Goal: Find specific page/section: Find specific page/section

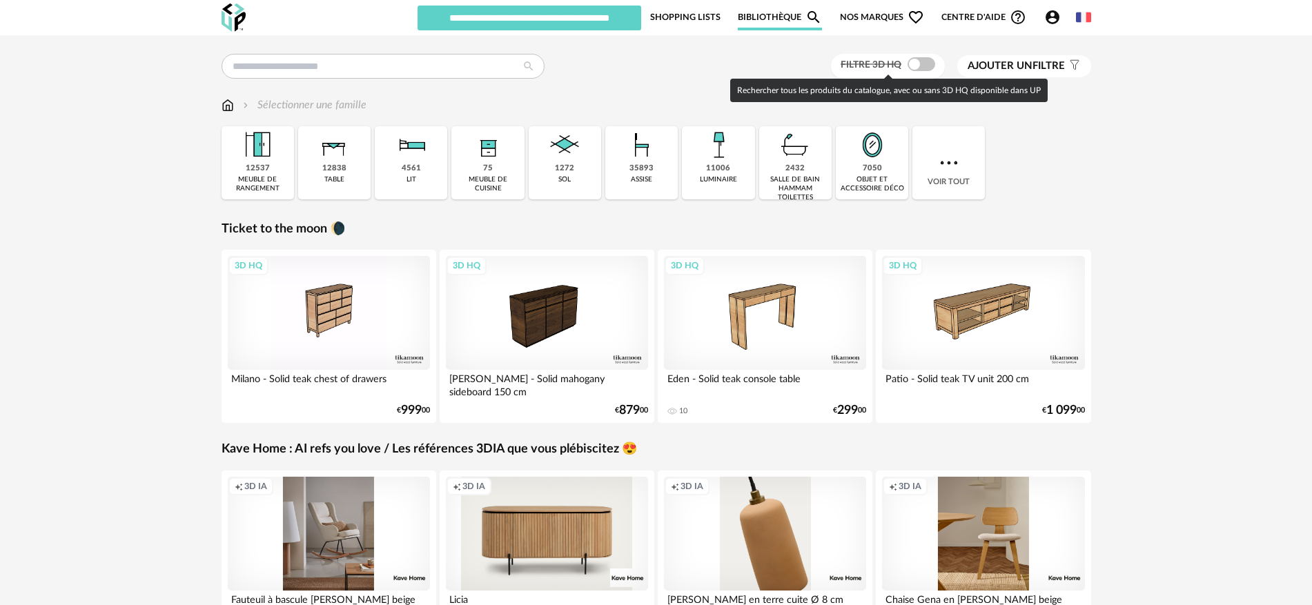
click at [925, 63] on span at bounding box center [921, 64] width 28 height 14
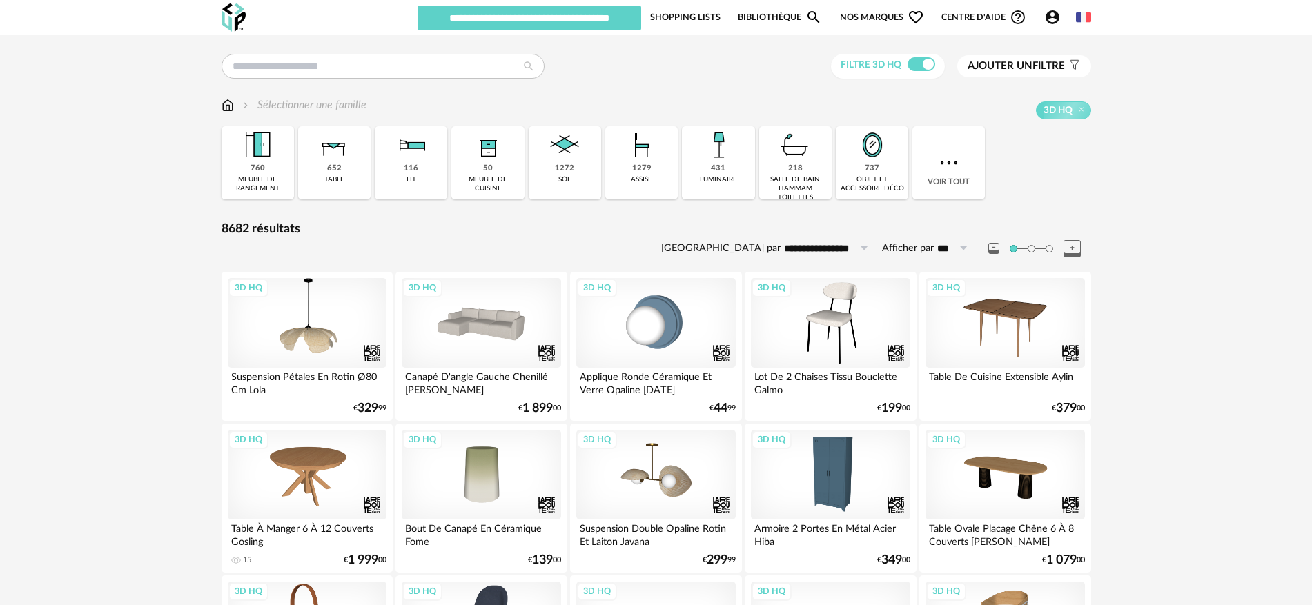
click at [882, 14] on span "Nos marques Heart Outline icon" at bounding box center [882, 17] width 84 height 26
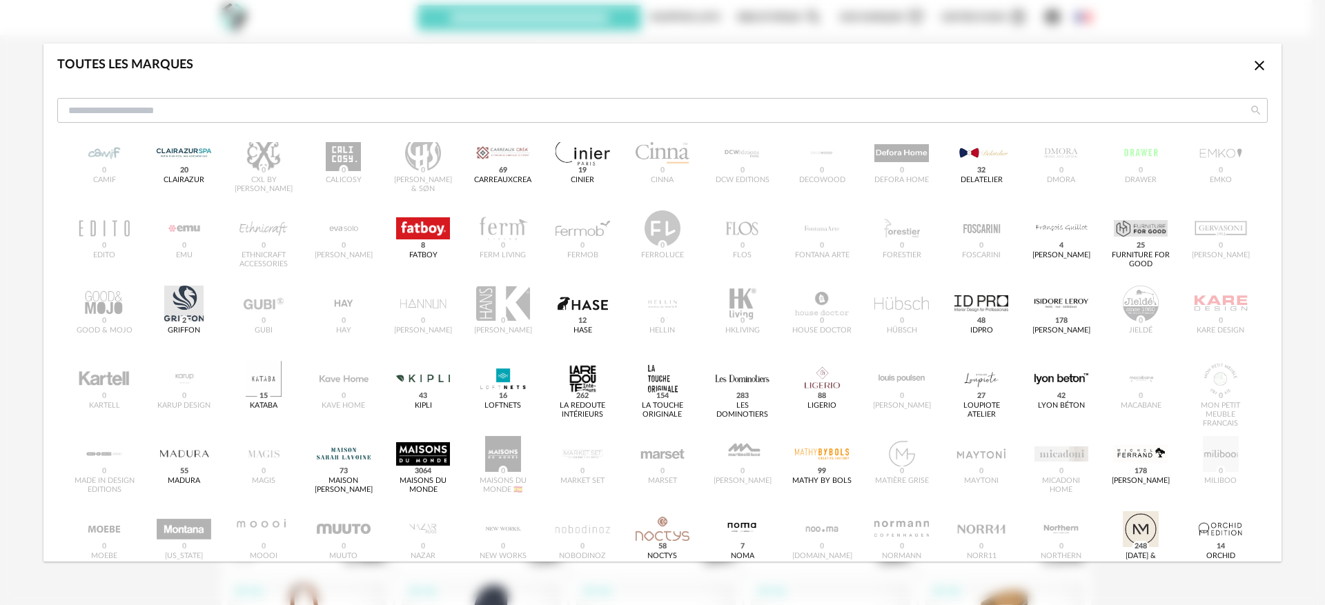
scroll to position [434, 0]
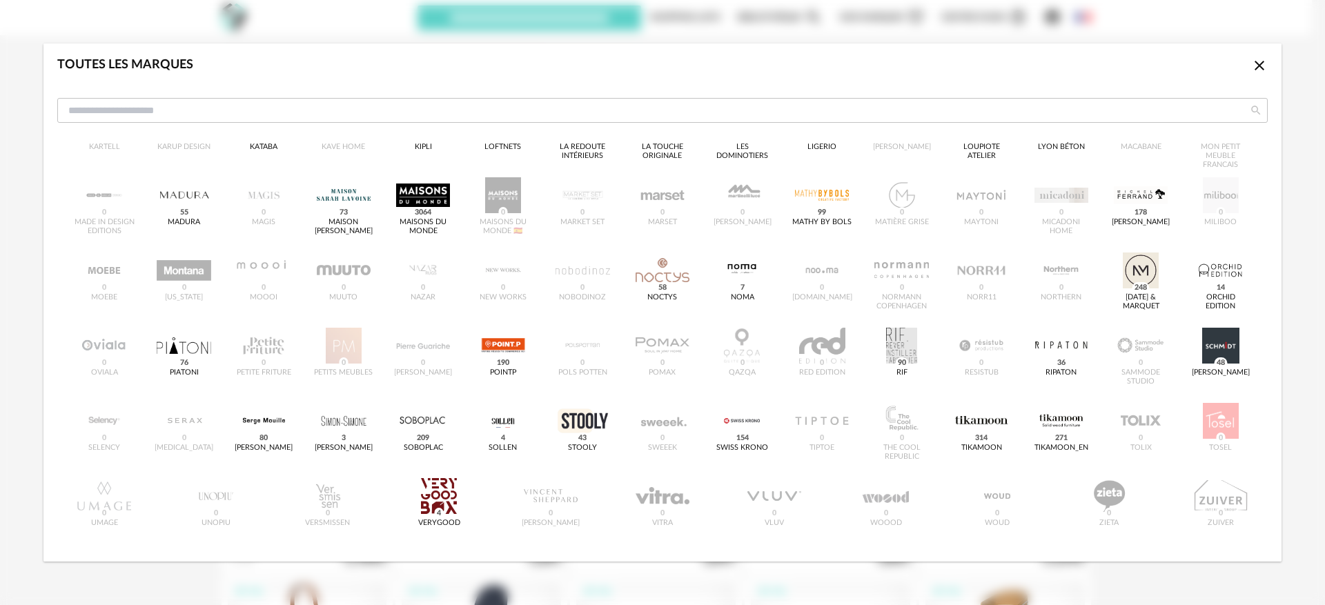
click at [1300, 97] on div "Toutes les marques Close icon &tradition 0 101 Copenhagen 0 366 Concept 0 AMPM …" at bounding box center [662, 302] width 1325 height 605
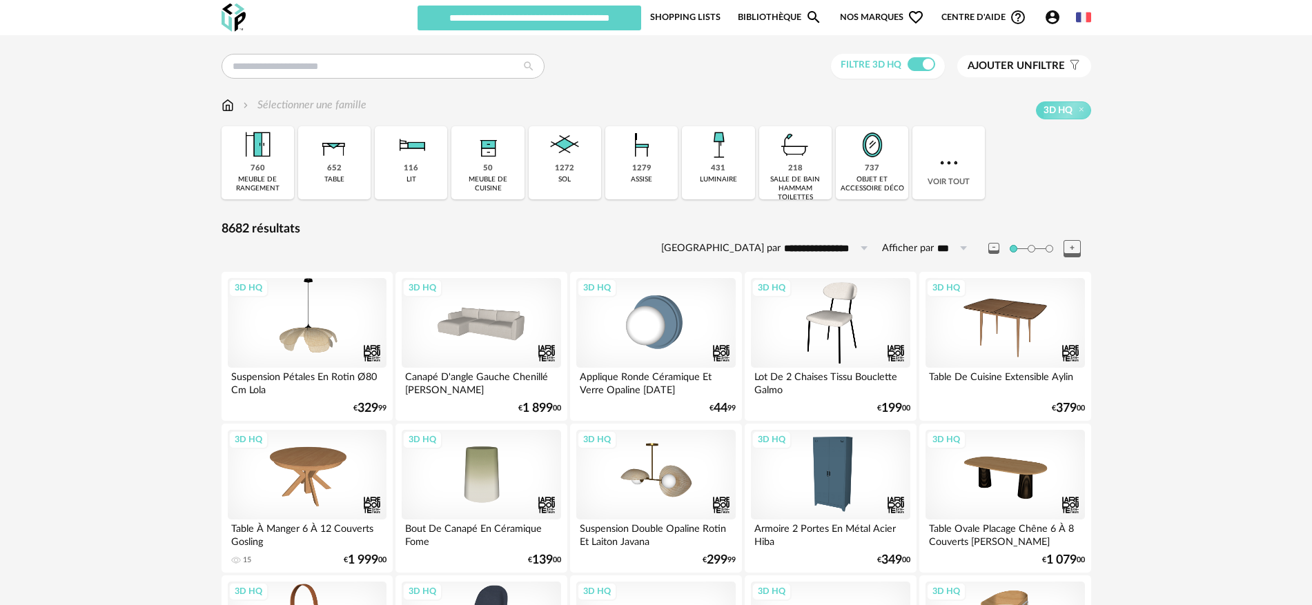
click at [1005, 59] on span "Ajouter un filtre" at bounding box center [1015, 66] width 97 height 14
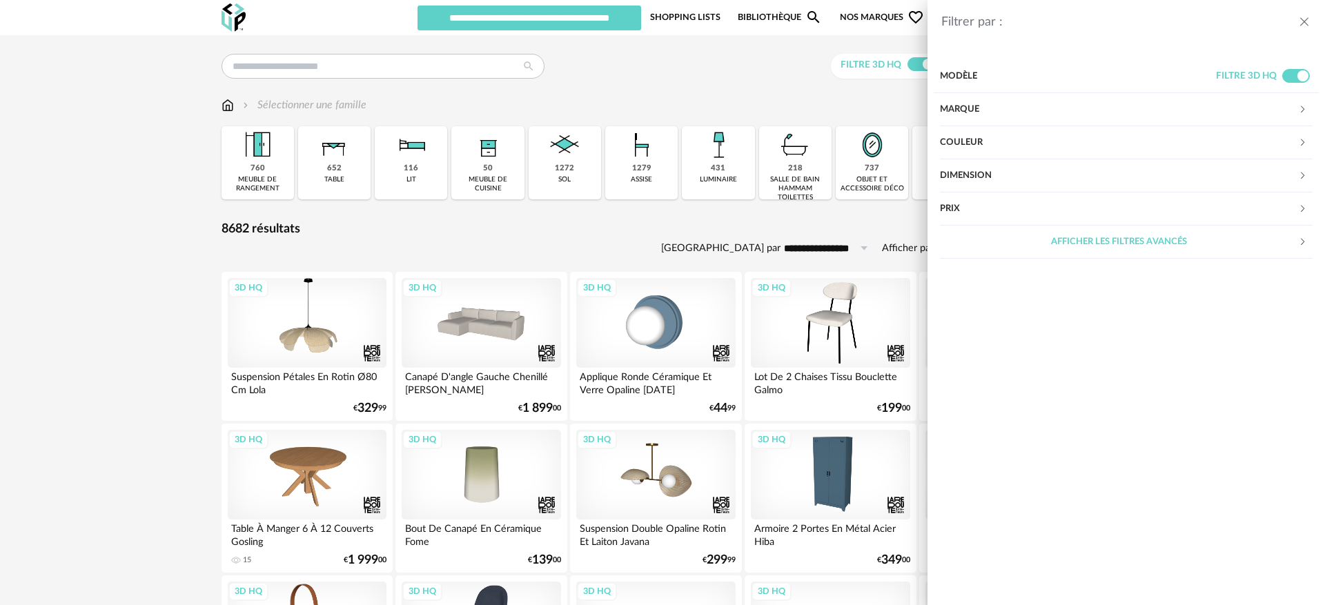
click at [1014, 102] on div "Marque" at bounding box center [1119, 109] width 358 height 33
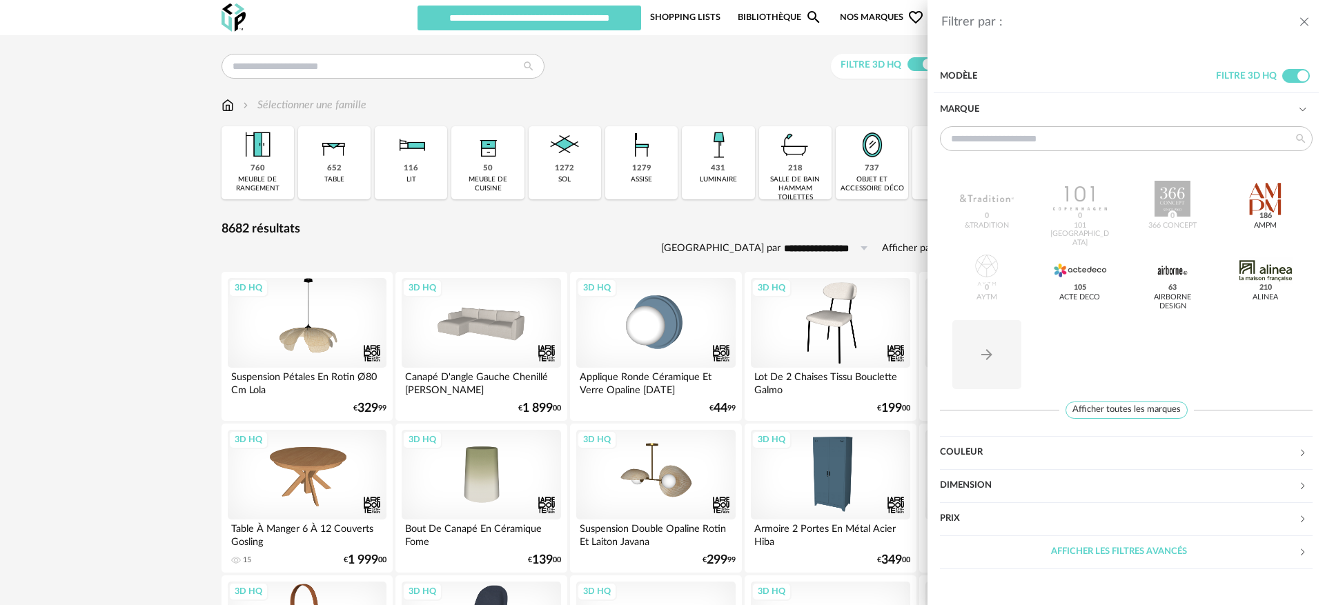
click at [1303, 15] on icon "close drawer" at bounding box center [1304, 22] width 14 height 14
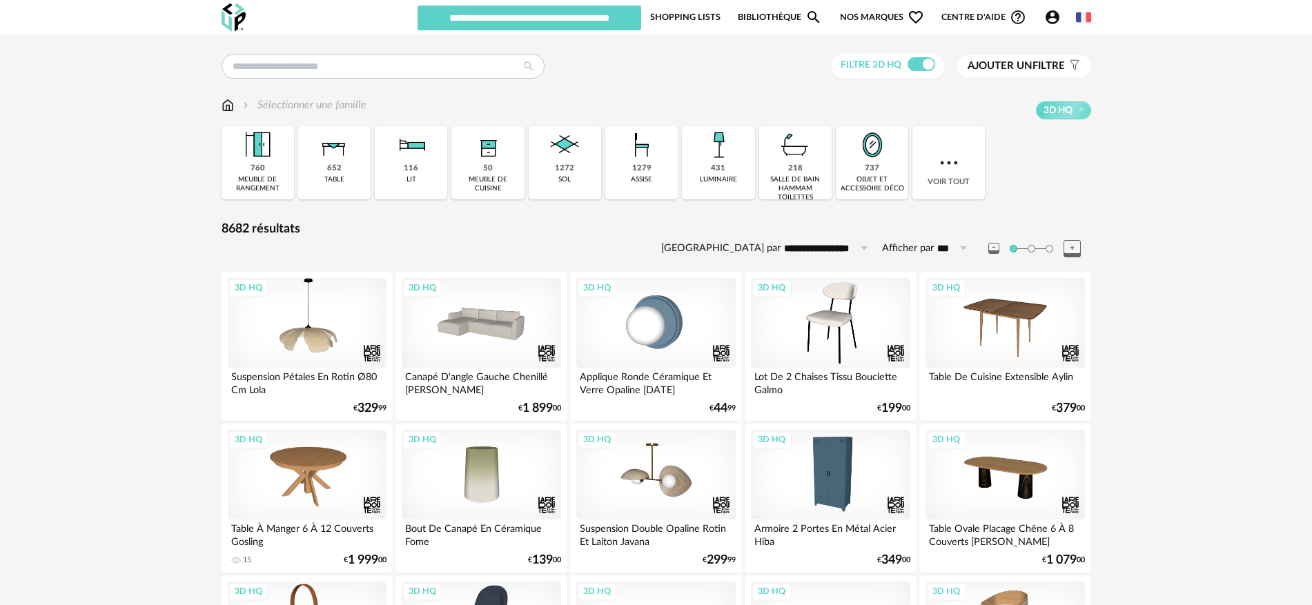
click at [862, 9] on span "Nos marques Heart Outline icon" at bounding box center [882, 17] width 84 height 26
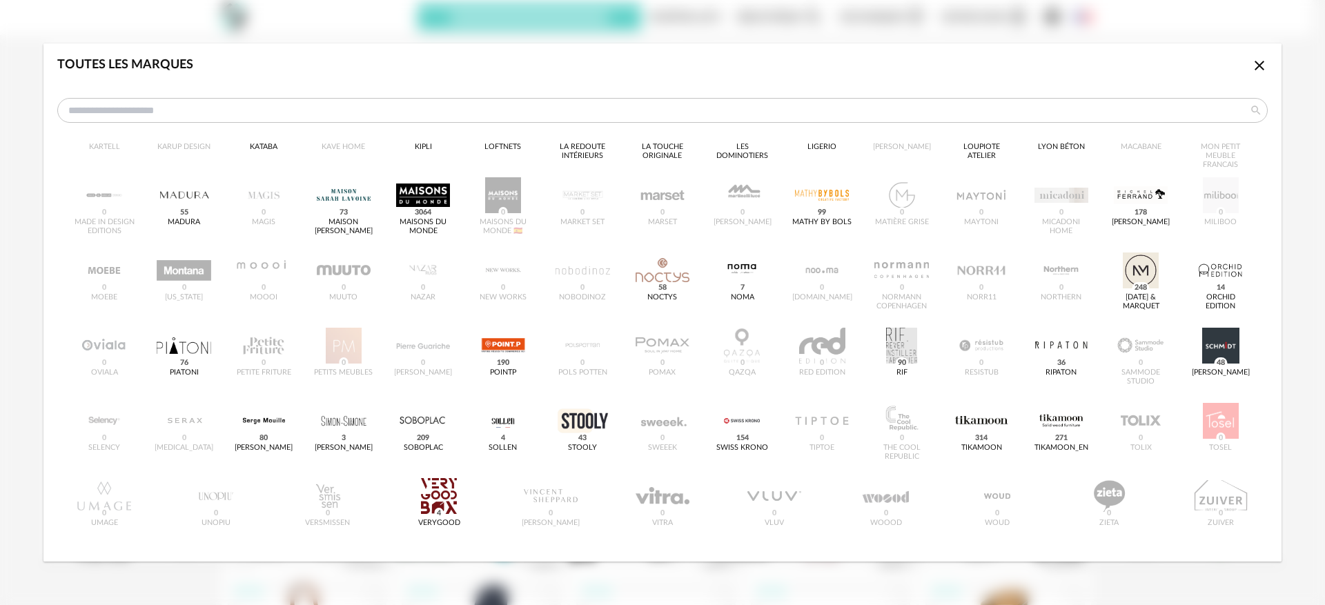
click at [1254, 69] on icon "Close icon" at bounding box center [1259, 66] width 10 height 10
